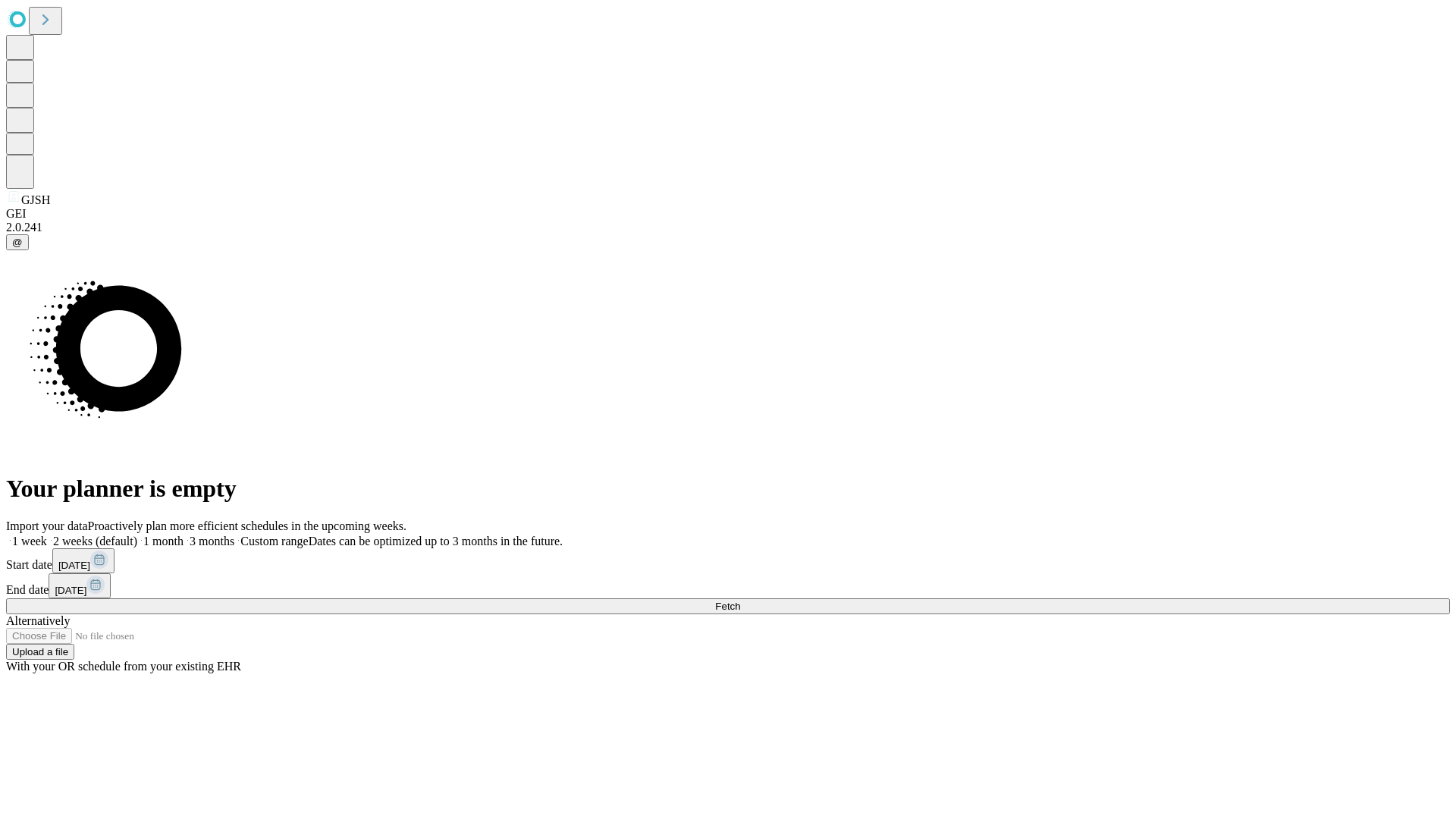
click at [740, 600] on span "Fetch" at bounding box center [728, 606] width 25 height 11
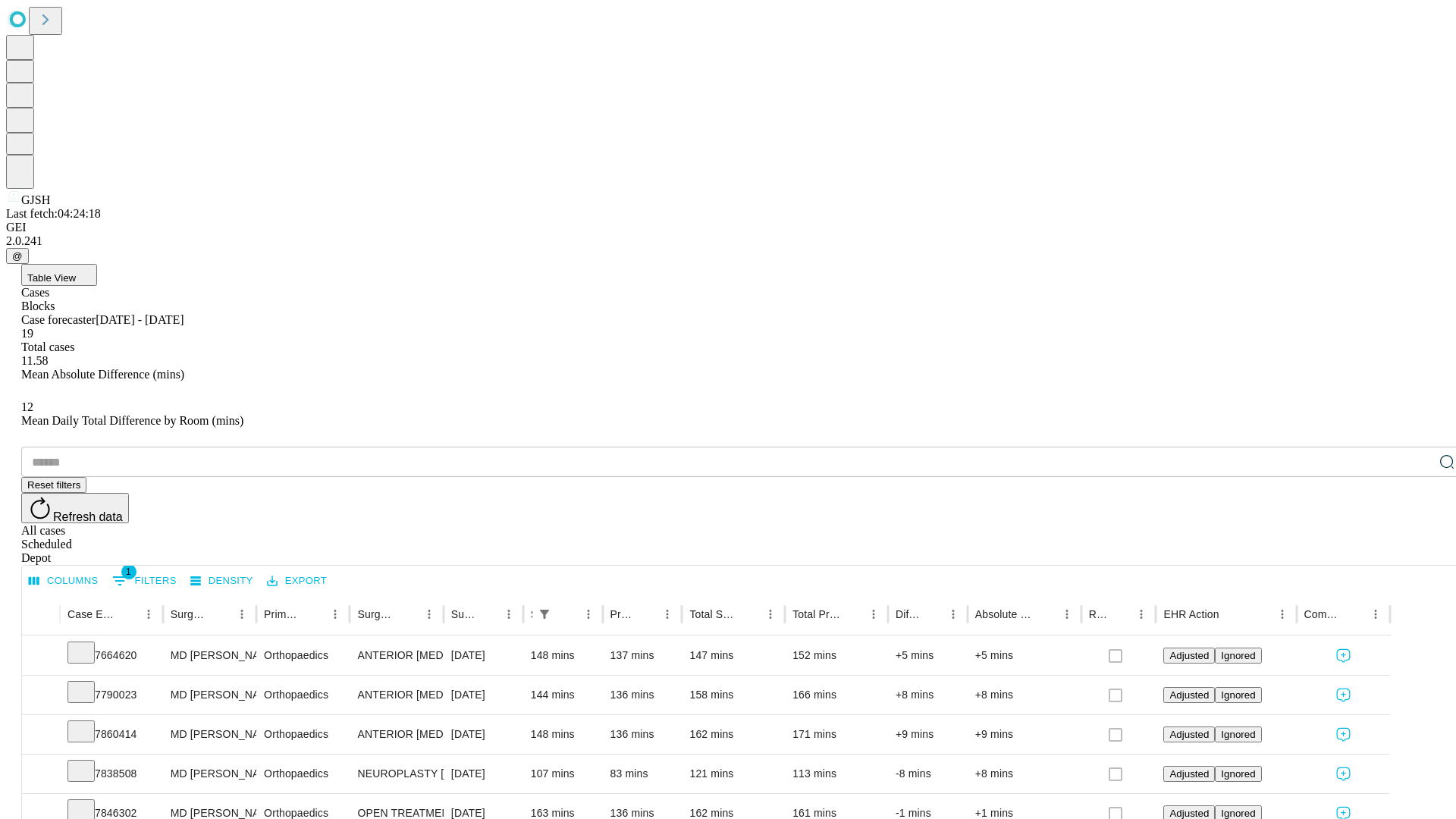
click at [76, 273] on span "Table View" at bounding box center [52, 278] width 49 height 11
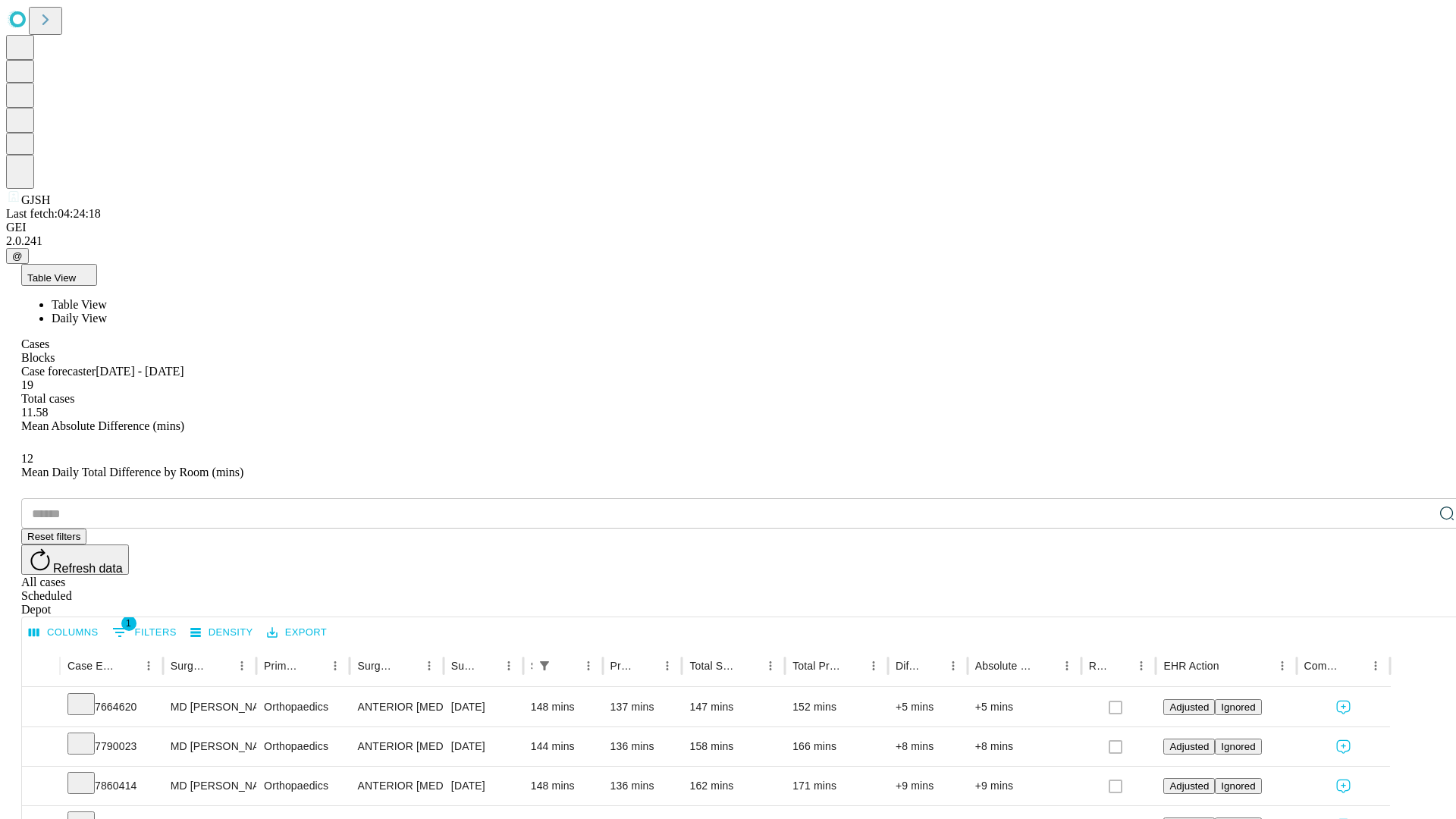
click at [107, 312] on span "Daily View" at bounding box center [79, 318] width 55 height 13
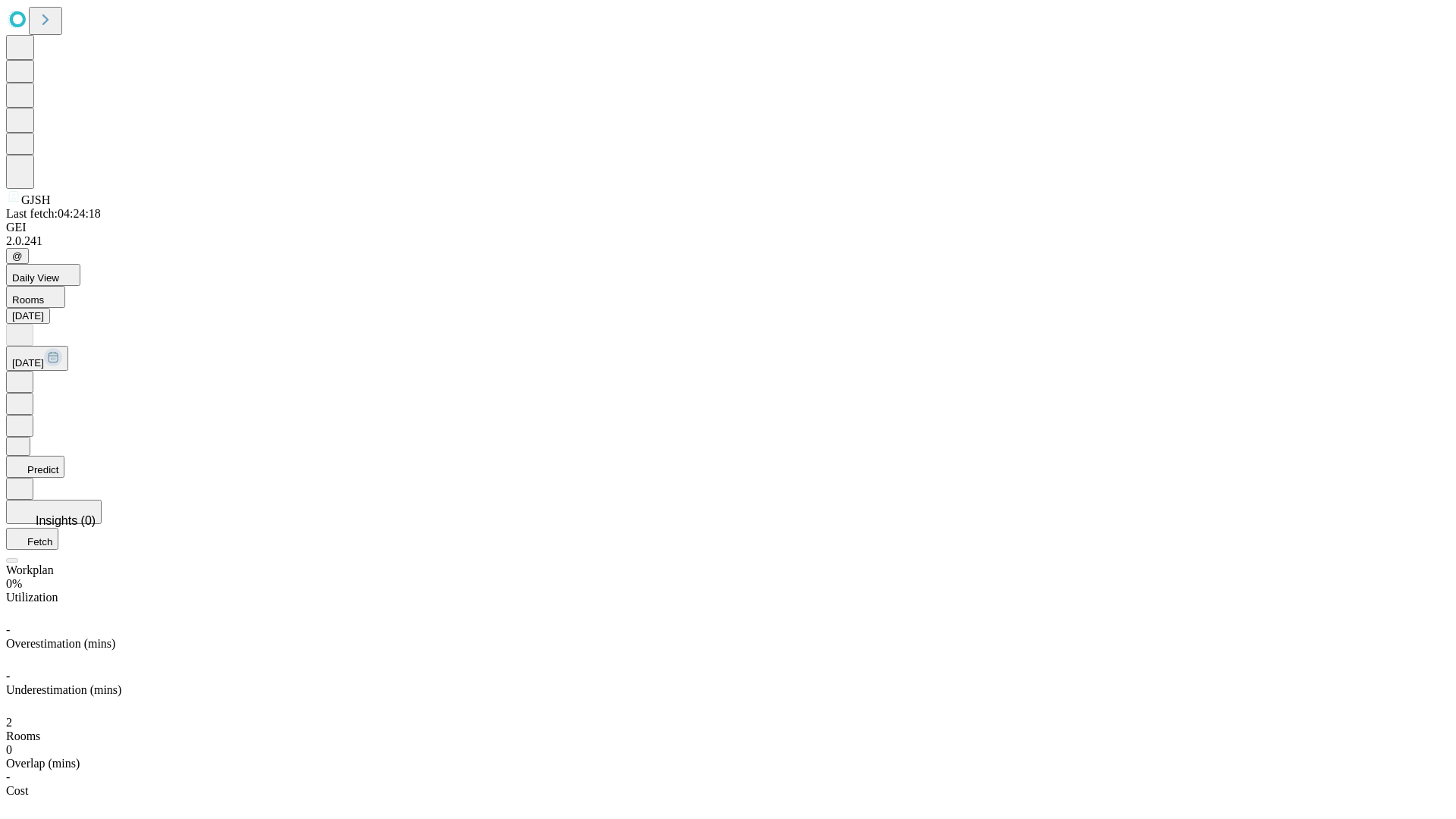
click at [64, 456] on button "Predict" at bounding box center [35, 467] width 58 height 22
